Goal: Task Accomplishment & Management: Manage account settings

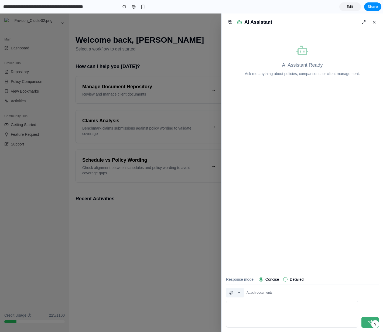
click at [241, 292] on button "button" at bounding box center [235, 293] width 18 height 10
click at [248, 322] on span "Attach from Outlook" at bounding box center [254, 323] width 33 height 5
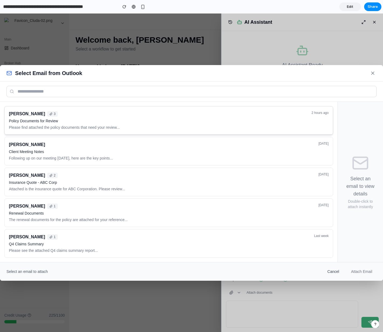
click at [175, 114] on div "John Smith 3" at bounding box center [158, 114] width 299 height 6
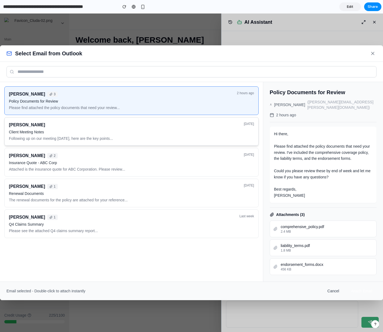
click at [157, 140] on p "Following up on our meeting yesterday, here are the key points..." at bounding box center [125, 138] width 232 height 5
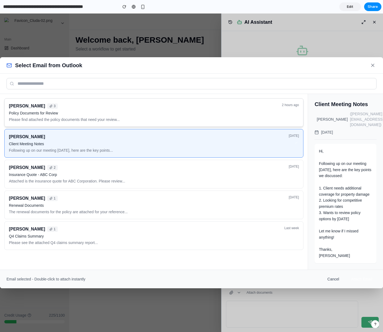
click at [162, 115] on p "Policy Documents for Review" at bounding box center [144, 112] width 270 height 5
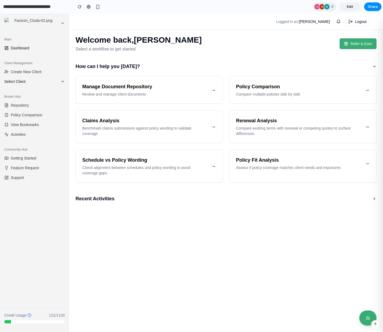
click at [22, 78] on button "Select Client" at bounding box center [34, 81] width 65 height 9
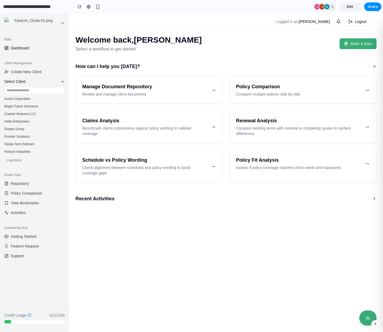
click at [29, 82] on span "Select Client" at bounding box center [31, 81] width 54 height 5
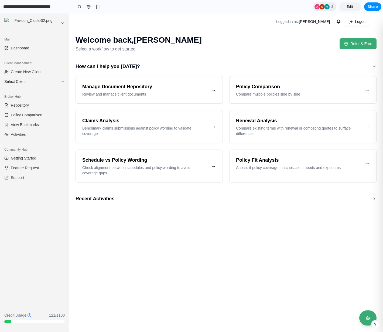
click at [28, 80] on span "Select Client" at bounding box center [31, 81] width 54 height 5
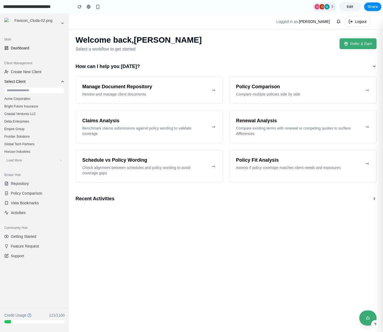
click at [28, 80] on span "Select Client" at bounding box center [31, 81] width 54 height 5
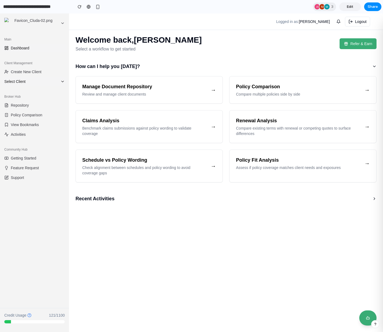
click at [58, 81] on span "Select Client" at bounding box center [31, 81] width 54 height 5
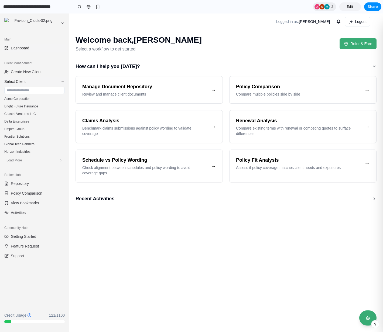
click at [58, 81] on span "Select Client" at bounding box center [31, 81] width 54 height 5
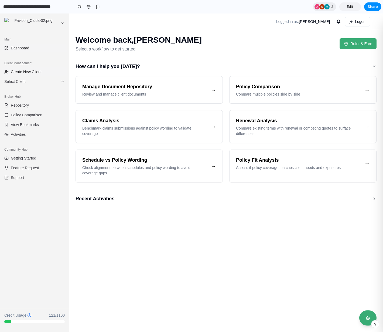
click at [23, 73] on span "Create New Client" at bounding box center [26, 71] width 31 height 5
click at [23, 71] on span "Create New Client" at bounding box center [26, 71] width 31 height 5
click at [20, 80] on span "Select Client" at bounding box center [31, 81] width 54 height 5
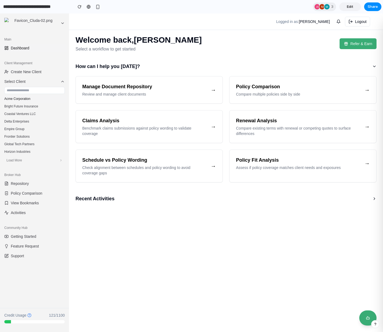
click at [18, 98] on button "Acme Corporation" at bounding box center [34, 99] width 65 height 8
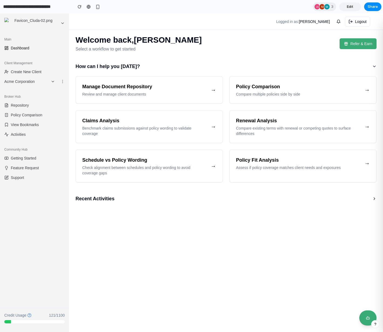
click at [293, 260] on main "Welcome back, [PERSON_NAME] Select a workflow to get started Refer & Earn How c…" at bounding box center [226, 172] width 314 height 318
click at [62, 80] on icon at bounding box center [62, 81] width 4 height 4
click at [54, 89] on button "Edit" at bounding box center [50, 91] width 34 height 9
click at [62, 81] on icon at bounding box center [62, 81] width 4 height 4
click at [41, 91] on span "Edit" at bounding box center [44, 91] width 6 height 4
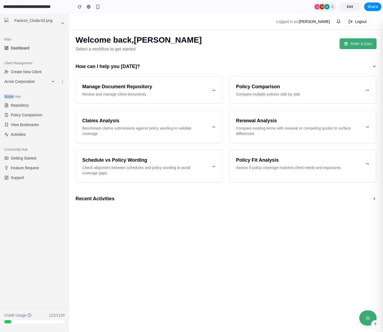
click at [41, 91] on div "Broker Hub Repository Policy Comparison View Bookmarks Activities" at bounding box center [34, 115] width 69 height 51
click at [62, 80] on icon at bounding box center [62, 81] width 4 height 4
click at [55, 90] on button "Edit" at bounding box center [50, 91] width 34 height 9
click at [209, 228] on main "Welcome back, [PERSON_NAME] Select a workflow to get started Refer & Earn How c…" at bounding box center [226, 172] width 314 height 318
click at [211, 40] on div "Welcome back, [PERSON_NAME] Select a workflow to get started Refer & Earn" at bounding box center [226, 43] width 301 height 17
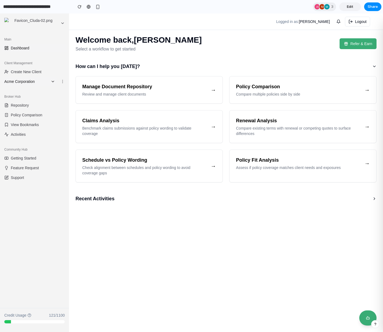
click at [53, 79] on icon at bounding box center [53, 81] width 4 height 4
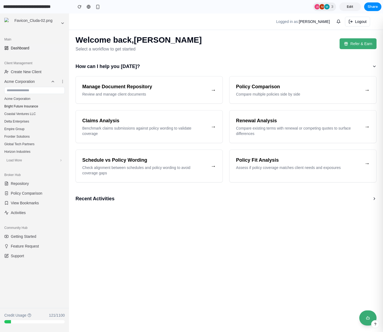
click at [33, 106] on button "Bright Future Insurance" at bounding box center [34, 107] width 65 height 8
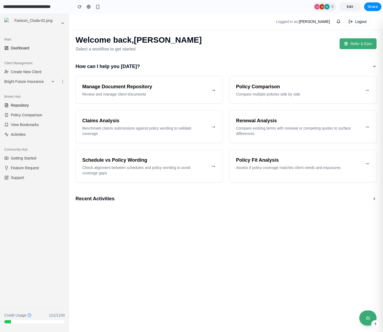
click at [34, 104] on link "Repository" at bounding box center [34, 105] width 65 height 9
click at [19, 102] on link "Repository" at bounding box center [34, 105] width 65 height 9
click at [196, 46] on div "Welcome back, [PERSON_NAME] Select a workflow to get started Refer & Earn" at bounding box center [226, 43] width 301 height 17
click at [170, 88] on h3 "Manage Document Repository" at bounding box center [144, 87] width 124 height 8
click at [193, 59] on div "Welcome back, [PERSON_NAME] Select a workflow to get started Refer & Earn How c…" at bounding box center [226, 122] width 314 height 182
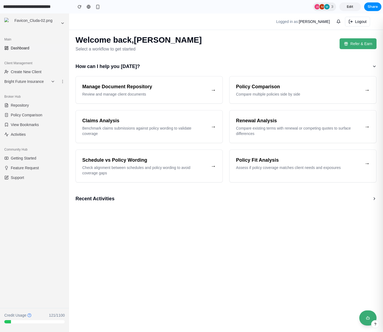
click at [22, 48] on span "Dashboard" at bounding box center [20, 47] width 19 height 5
click at [15, 70] on span "Create New Client" at bounding box center [26, 71] width 31 height 5
click at [230, 59] on div "Welcome back, [PERSON_NAME] Select a workflow to get started Refer & Earn How c…" at bounding box center [226, 122] width 314 height 182
